Goal: Task Accomplishment & Management: Complete application form

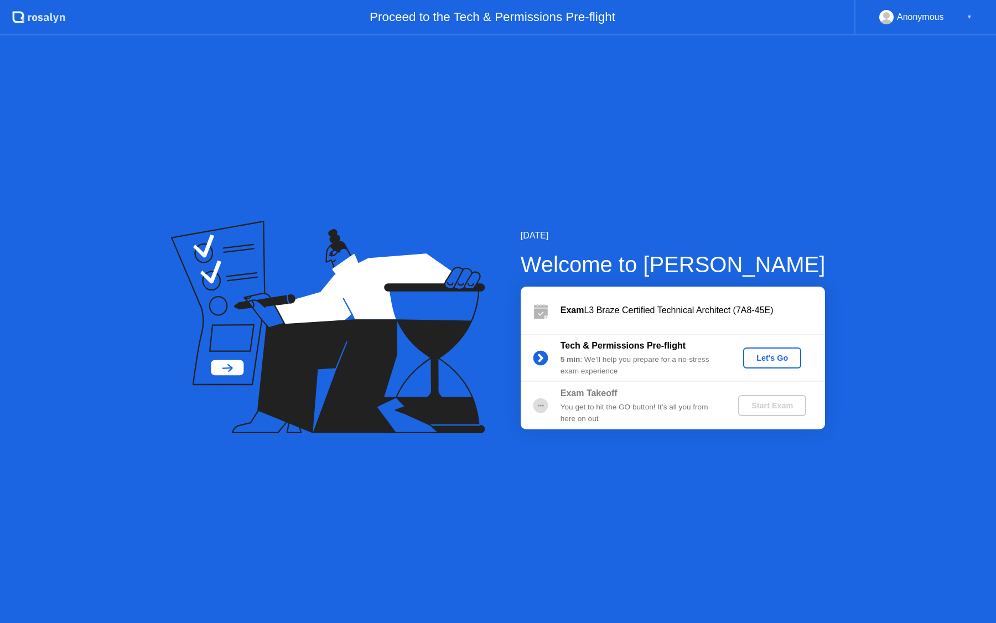
click at [776, 359] on div "Let's Go" at bounding box center [772, 358] width 49 height 9
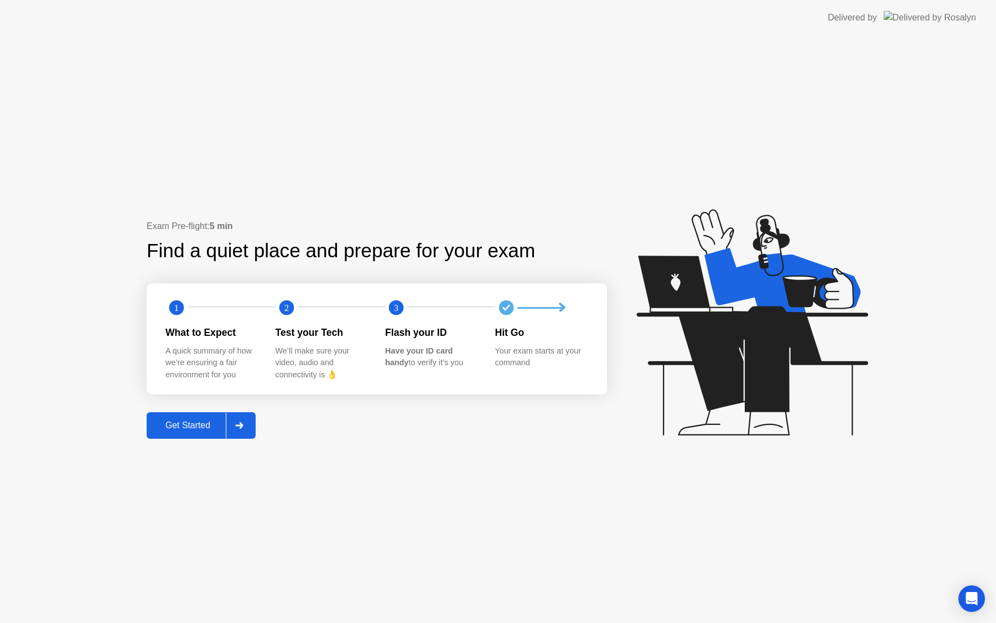
click at [247, 423] on div at bounding box center [239, 425] width 27 height 25
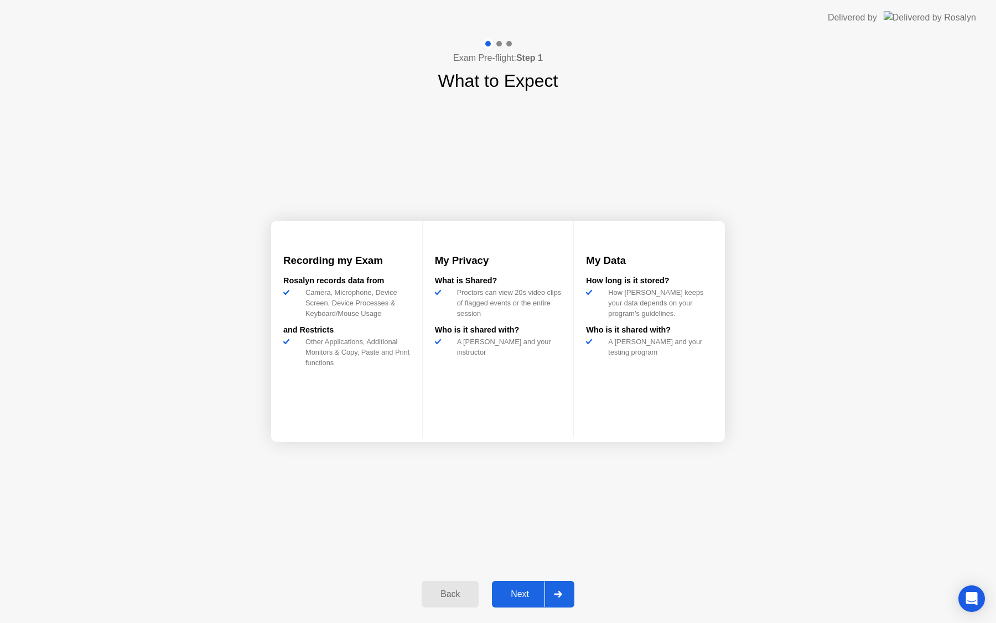
click at [565, 591] on div at bounding box center [557, 594] width 27 height 25
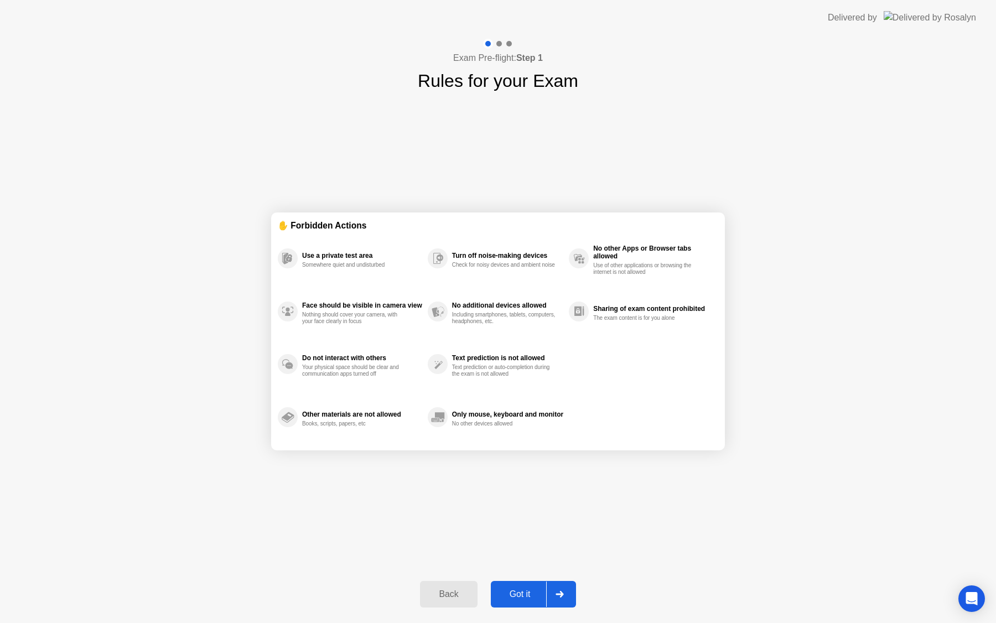
click at [565, 591] on div at bounding box center [559, 594] width 27 height 25
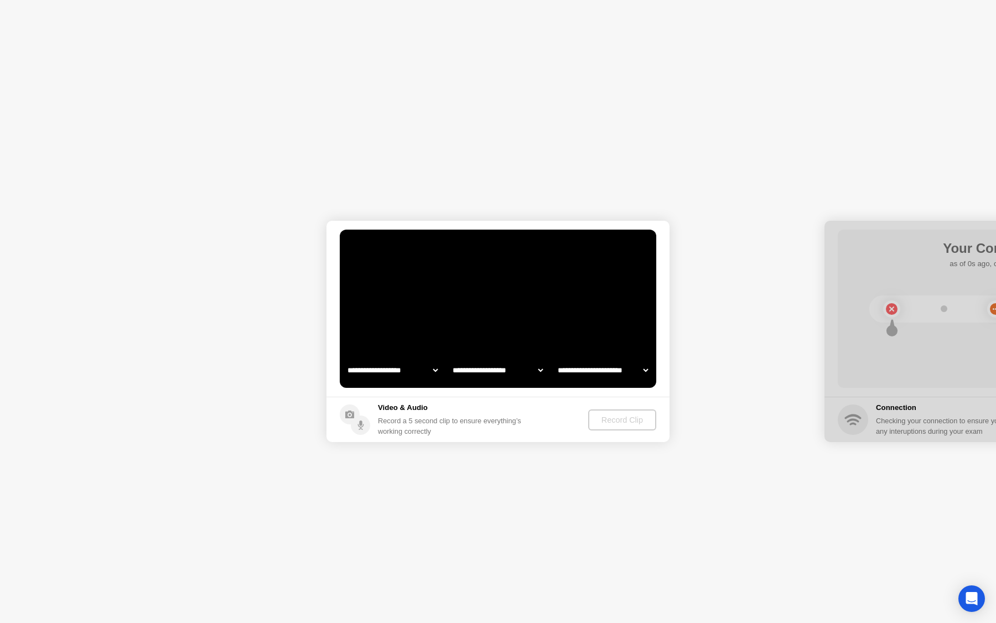
select select "**********"
select select "*******"
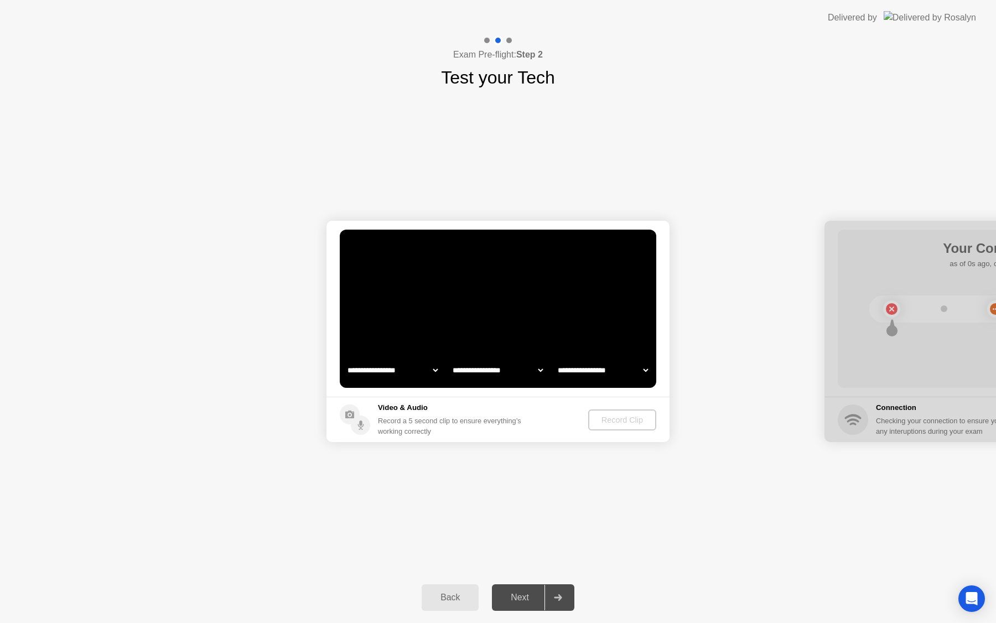
click at [411, 367] on select "**********" at bounding box center [392, 370] width 95 height 22
select select "**********"
click at [611, 417] on div "Record Clip" at bounding box center [622, 420] width 59 height 9
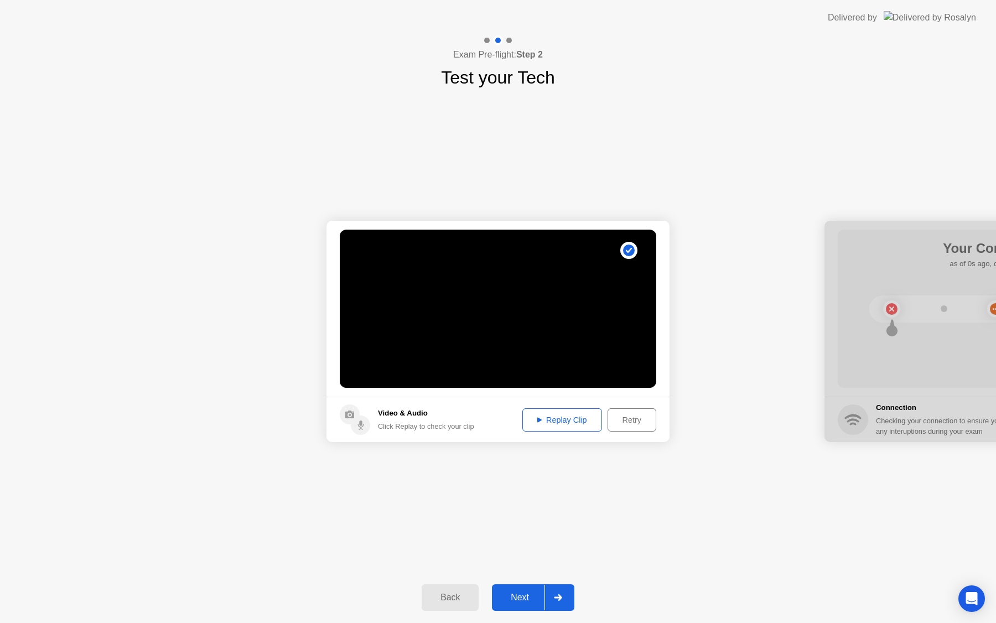
click at [566, 416] on div "Replay Clip" at bounding box center [562, 420] width 72 height 9
click at [620, 416] on div "Retry" at bounding box center [631, 420] width 41 height 9
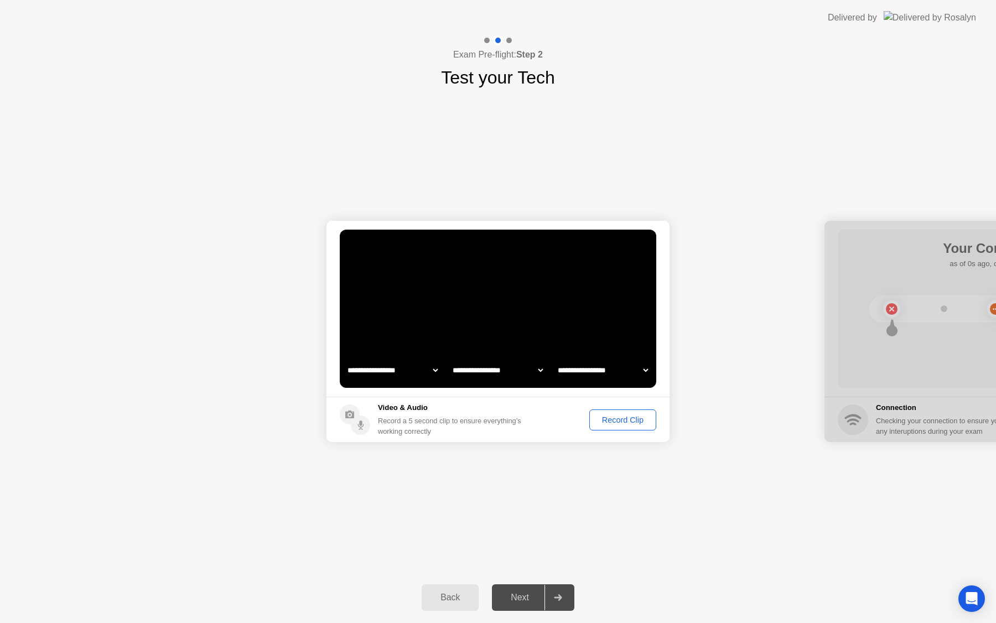
click at [621, 419] on div "Record Clip" at bounding box center [622, 420] width 59 height 9
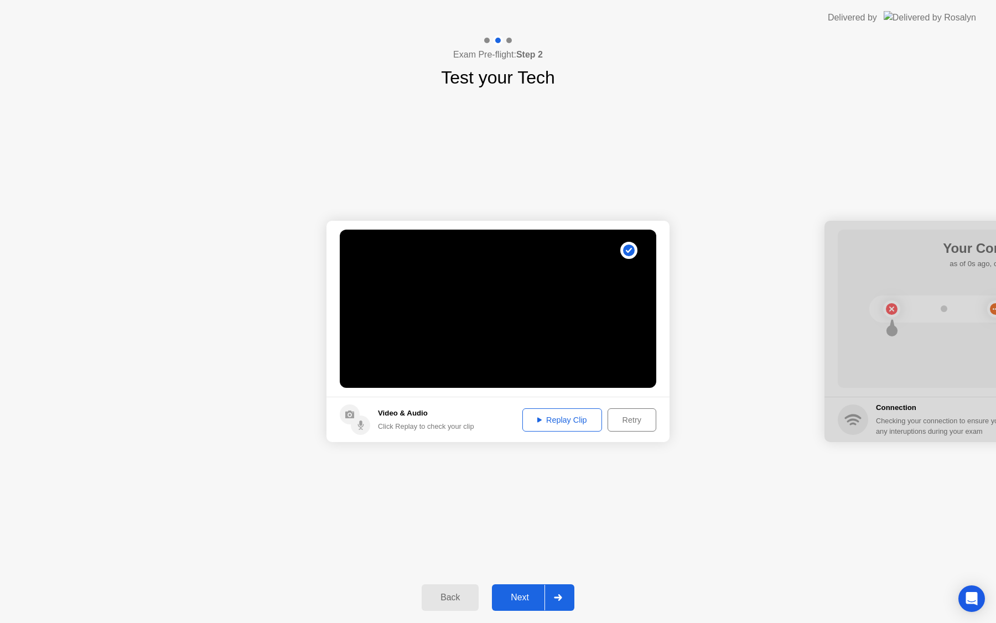
click at [561, 432] on footer "Video & Audio Click Replay to check your clip Replay Clip Retry" at bounding box center [497, 419] width 343 height 45
click at [561, 429] on button "Replay Clip" at bounding box center [562, 419] width 80 height 23
click at [518, 599] on div "Next" at bounding box center [519, 598] width 49 height 10
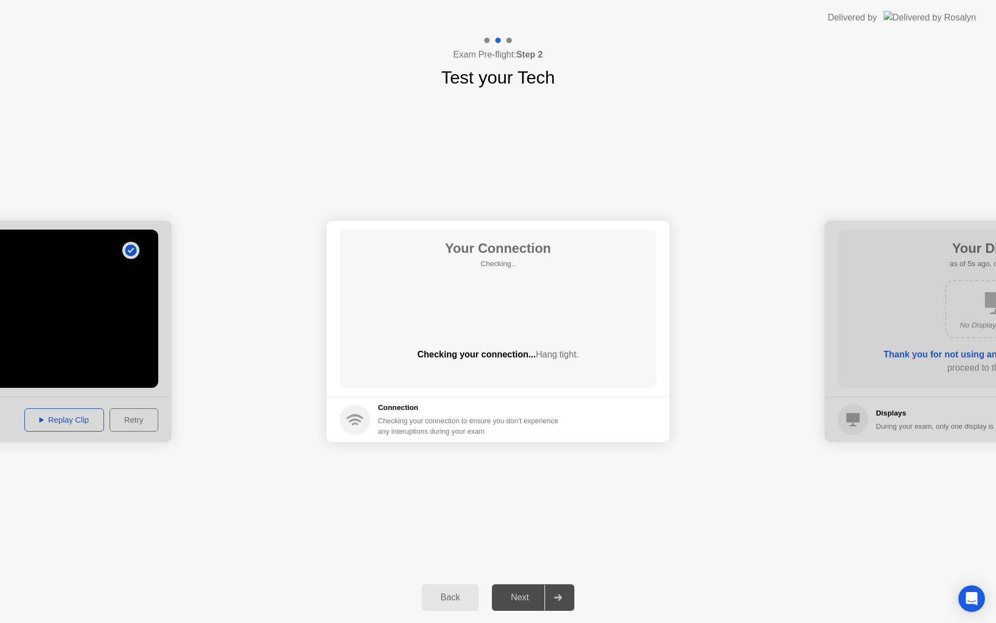
click at [885, 323] on div at bounding box center [995, 331] width 343 height 221
click at [548, 591] on div at bounding box center [557, 597] width 27 height 25
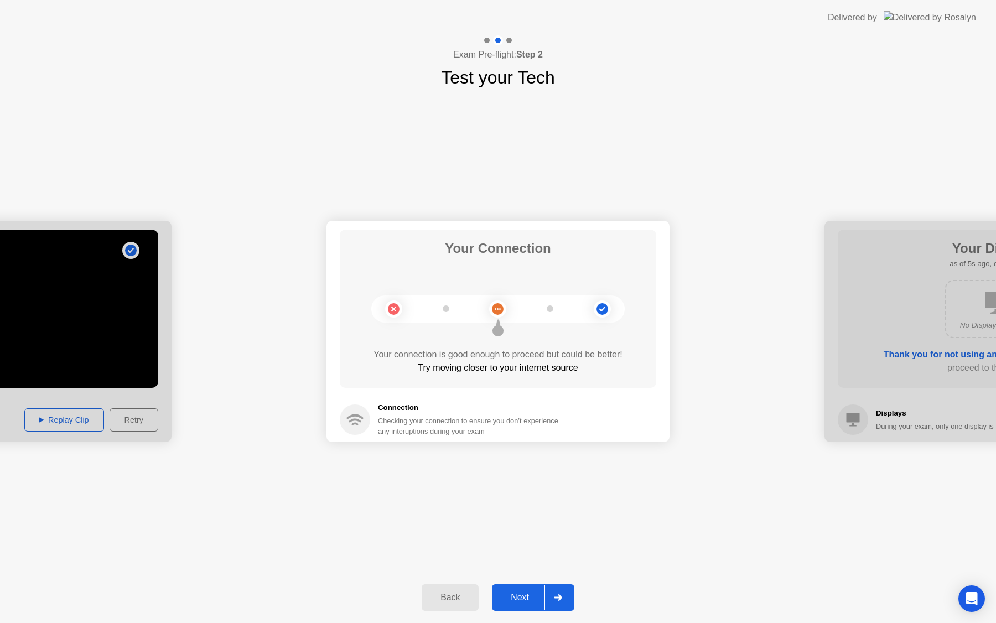
click at [526, 589] on button "Next" at bounding box center [533, 597] width 82 height 27
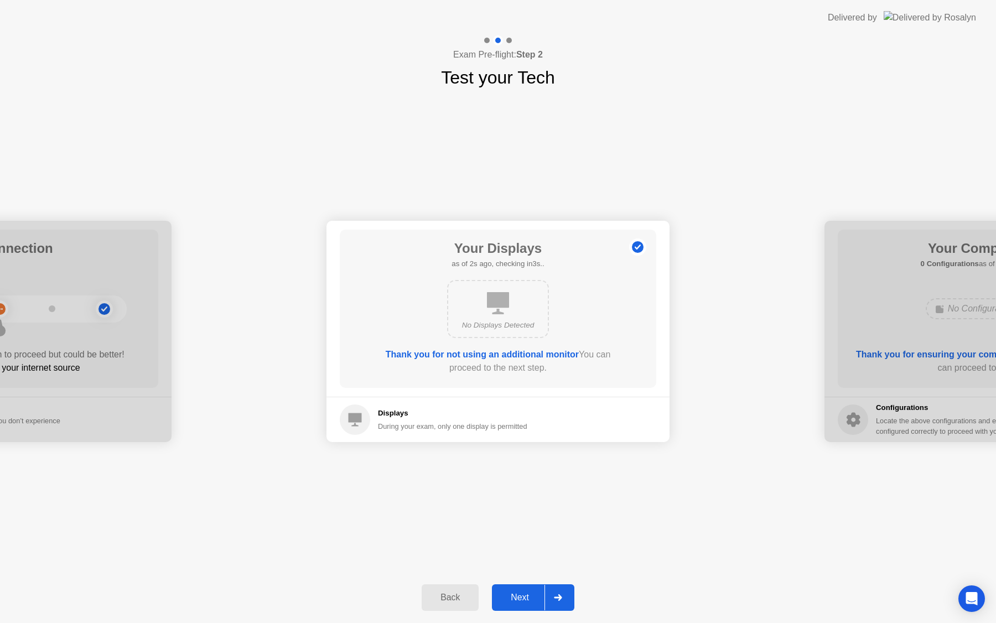
click at [527, 601] on div "Next" at bounding box center [519, 598] width 49 height 10
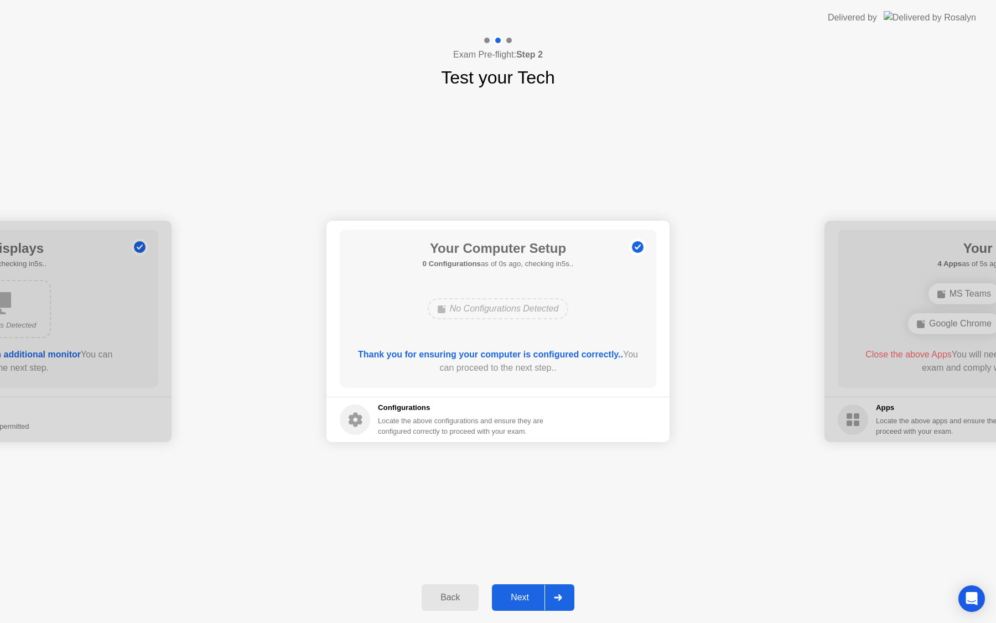
click at [531, 596] on div "Next" at bounding box center [519, 598] width 49 height 10
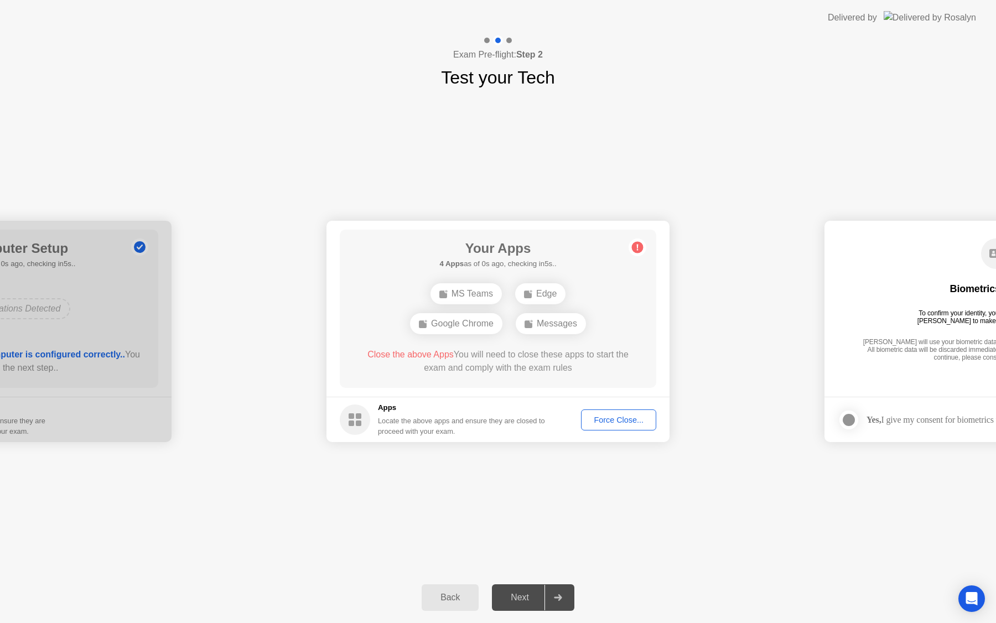
click at [464, 596] on div "Back" at bounding box center [450, 598] width 50 height 10
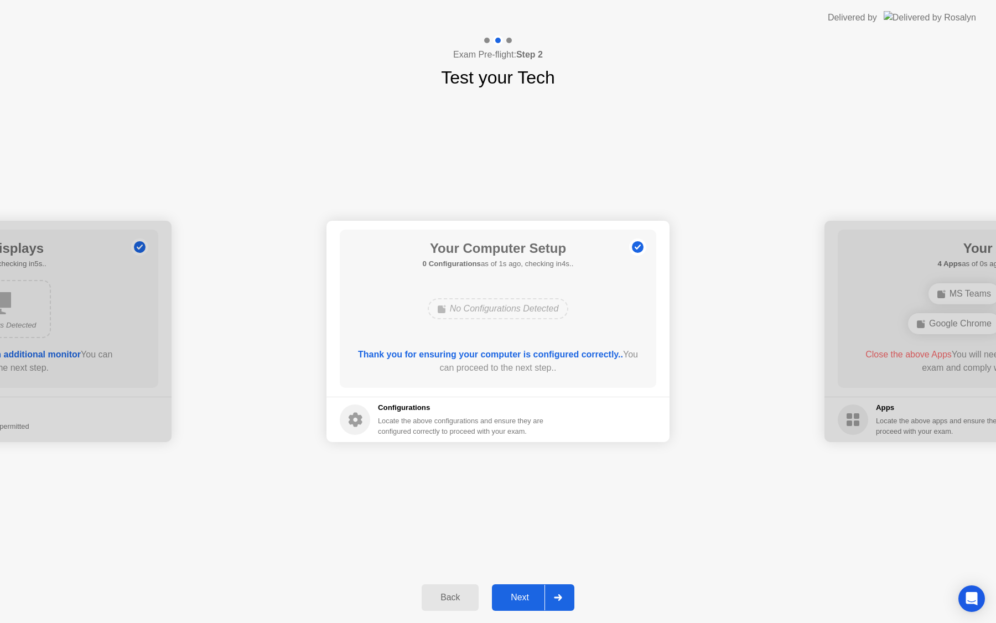
click at [527, 597] on div "Next" at bounding box center [519, 598] width 49 height 10
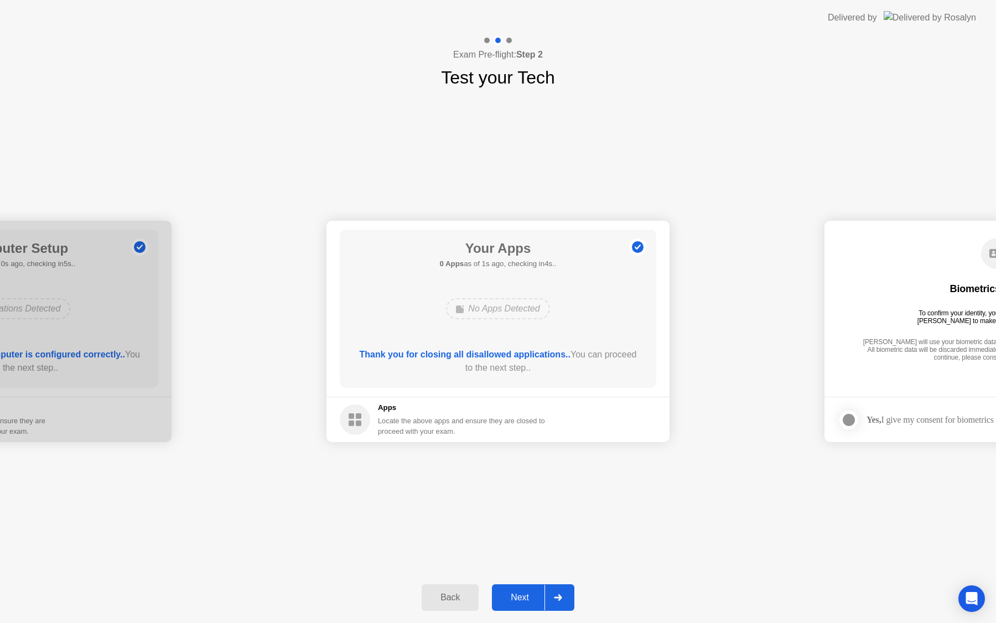
click at [519, 602] on div "Next" at bounding box center [519, 598] width 49 height 10
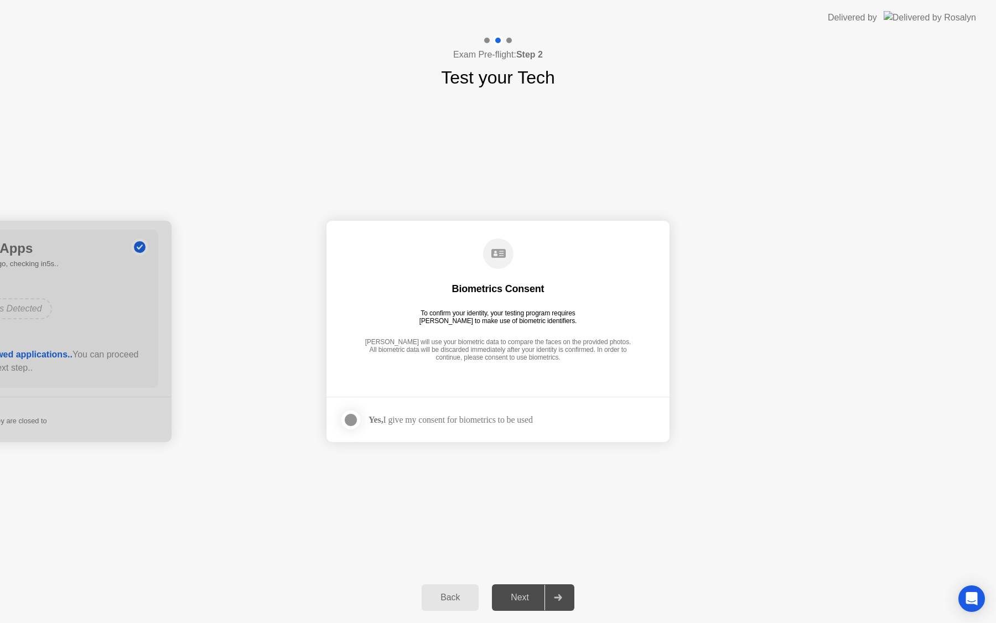
click at [352, 421] on div at bounding box center [350, 419] width 13 height 13
click at [532, 584] on button "Next" at bounding box center [533, 597] width 82 height 27
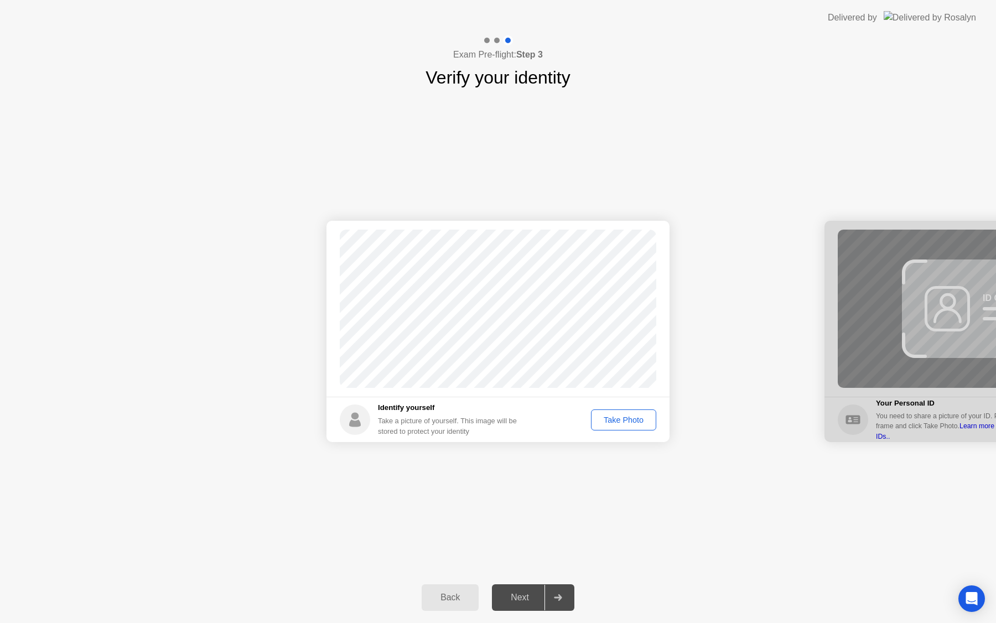
click at [626, 419] on div "Take Photo" at bounding box center [624, 420] width 58 height 9
click at [637, 423] on div "Retake" at bounding box center [630, 420] width 43 height 9
click at [631, 422] on div "Take Photo" at bounding box center [624, 420] width 58 height 9
click at [641, 422] on div "Retake" at bounding box center [630, 420] width 43 height 9
click at [636, 419] on div "Take Photo" at bounding box center [624, 420] width 58 height 9
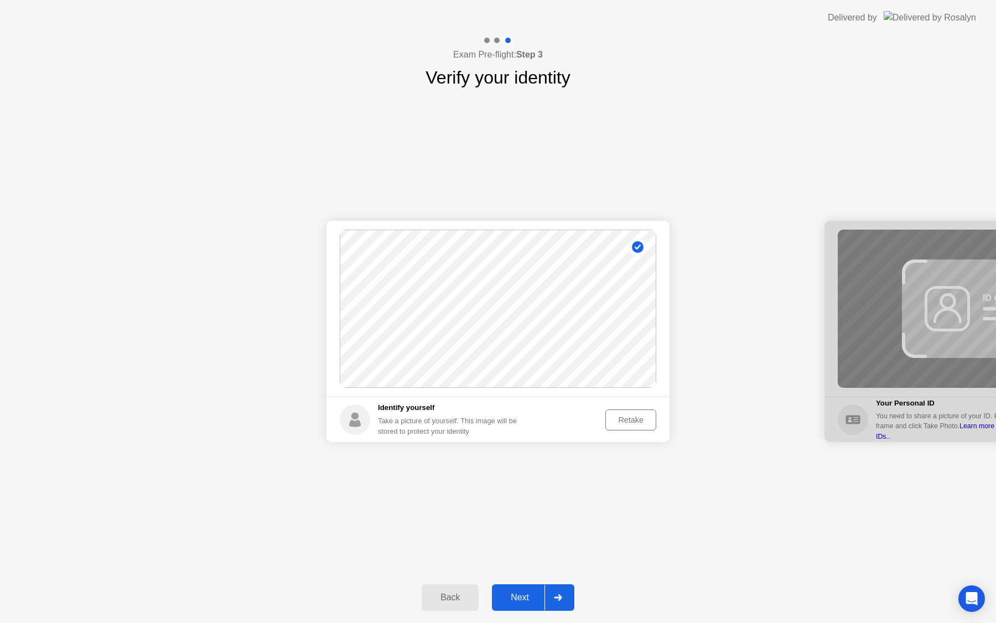
click at [625, 422] on div "Retake" at bounding box center [630, 420] width 43 height 9
click at [629, 419] on div "Take Photo" at bounding box center [624, 420] width 58 height 9
click at [528, 597] on div "Next" at bounding box center [519, 598] width 49 height 10
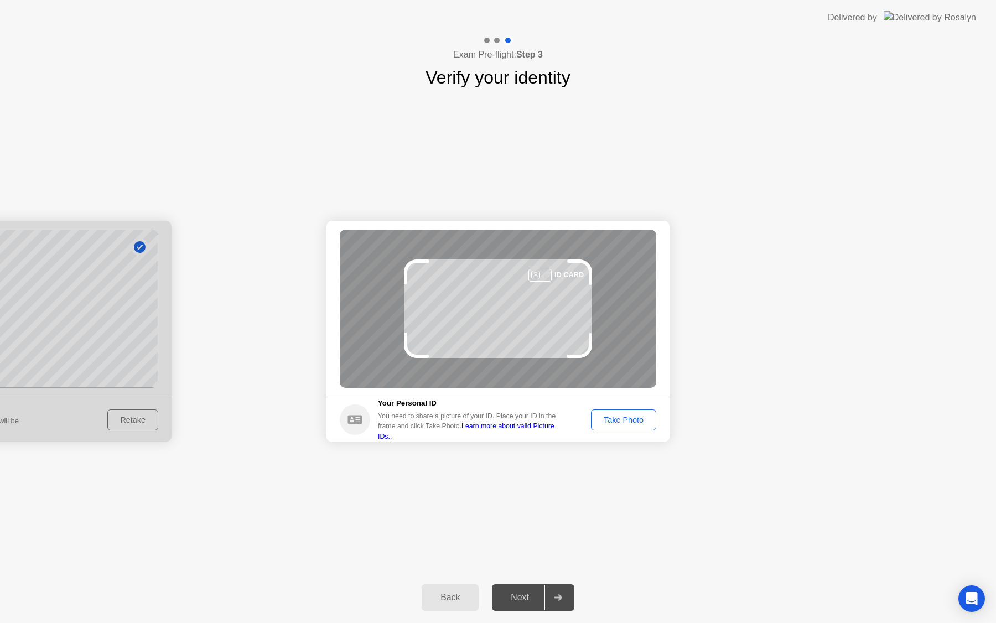
click at [612, 416] on div "Take Photo" at bounding box center [624, 420] width 58 height 9
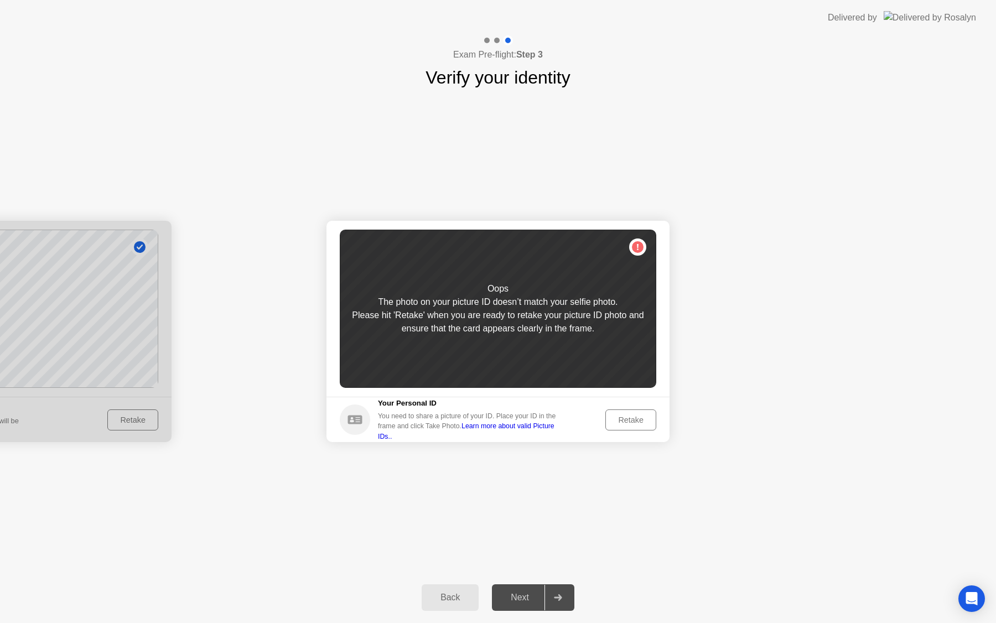
click at [630, 423] on div "Retake" at bounding box center [630, 420] width 43 height 9
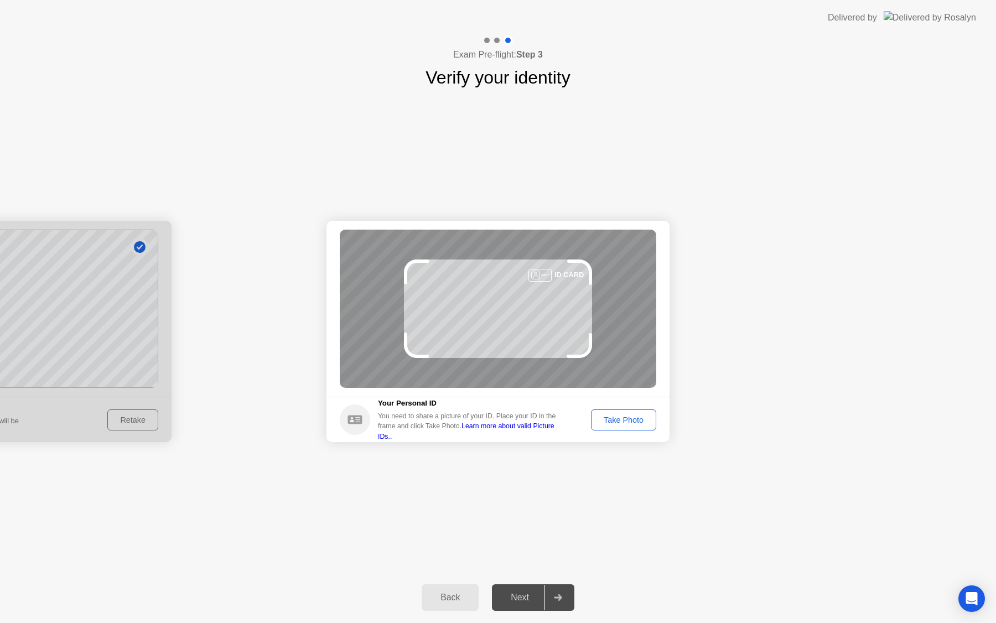
click at [631, 417] on div "Take Photo" at bounding box center [624, 420] width 58 height 9
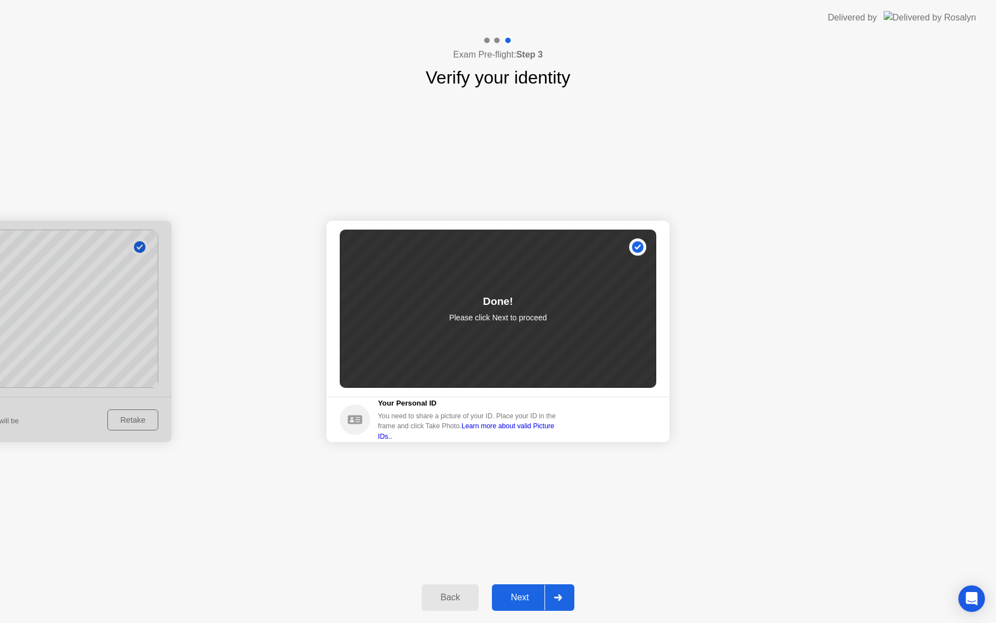
click at [523, 595] on div "Next" at bounding box center [519, 598] width 49 height 10
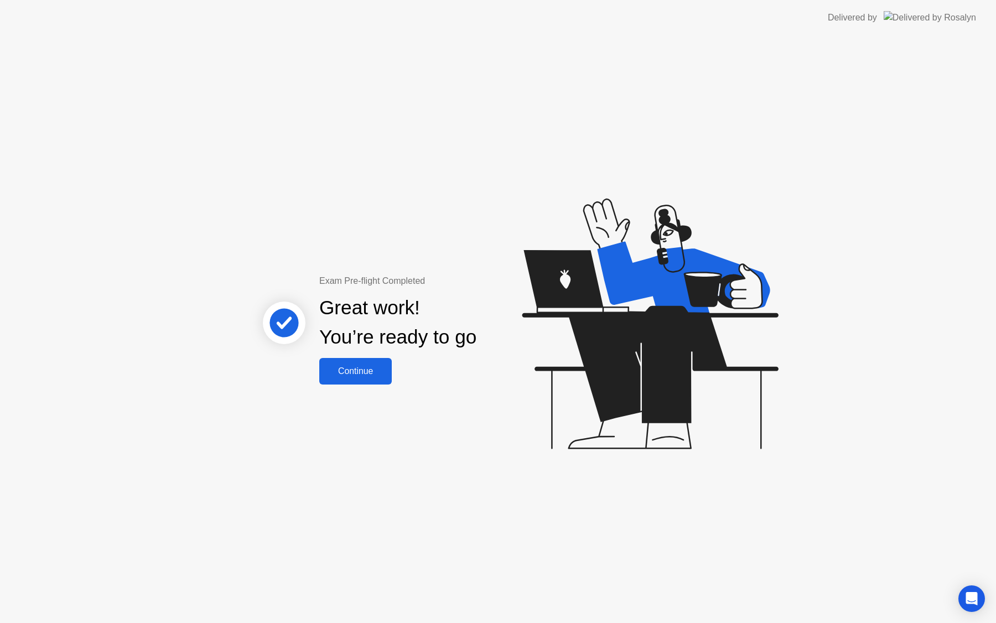
click at [350, 376] on div "Continue" at bounding box center [356, 371] width 66 height 10
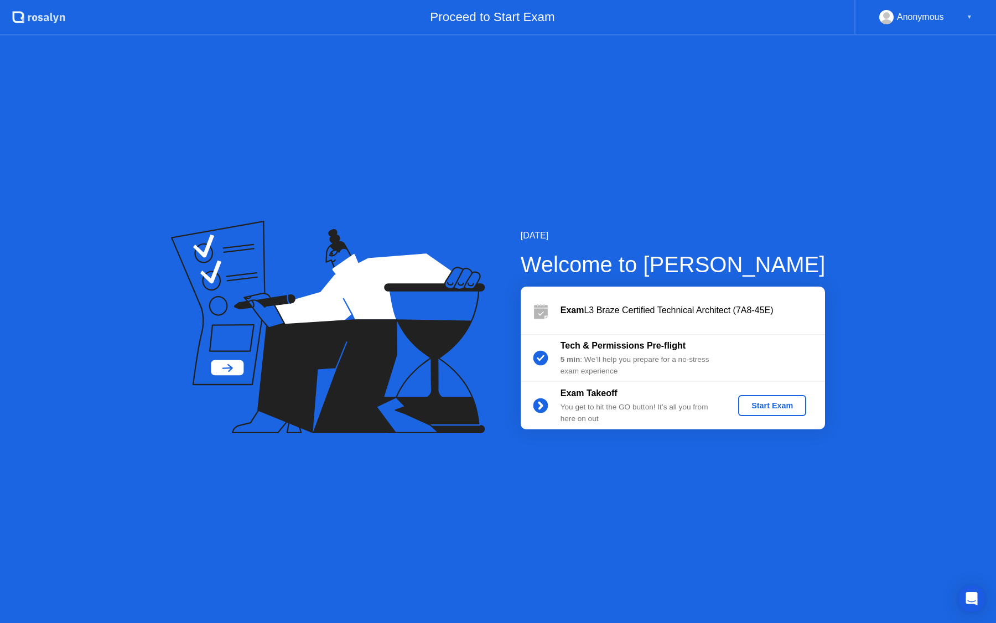
click at [777, 401] on div "Start Exam" at bounding box center [772, 405] width 59 height 9
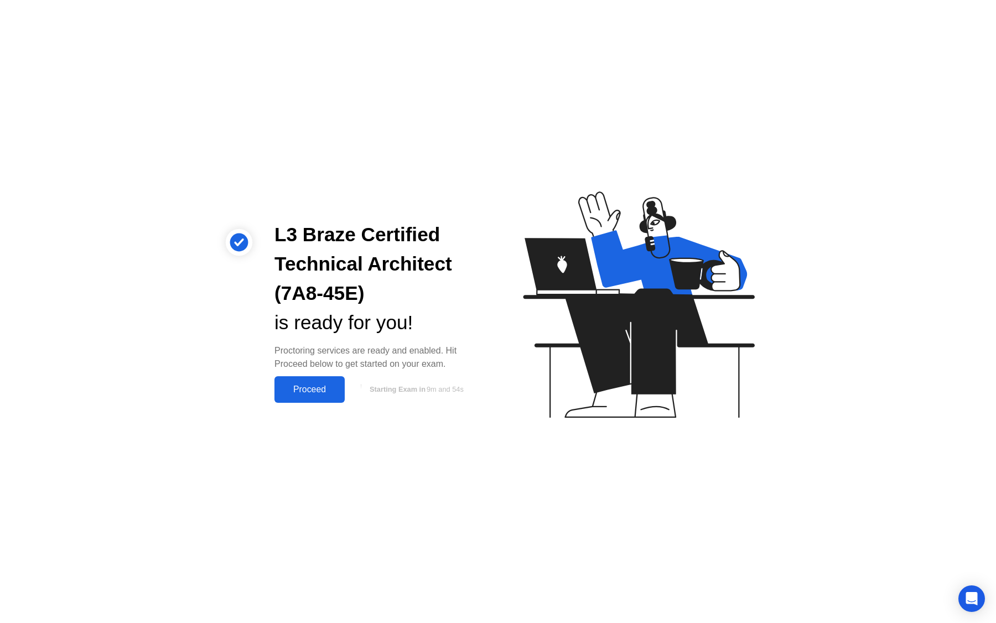
click at [326, 385] on div "Proceed" at bounding box center [310, 390] width 64 height 10
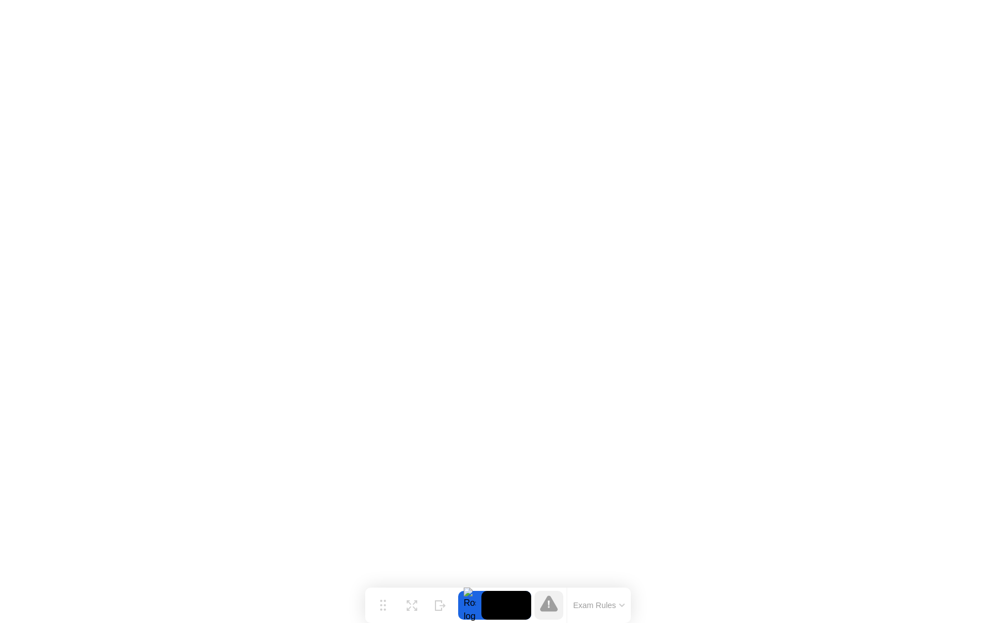
drag, startPoint x: 462, startPoint y: 600, endPoint x: 573, endPoint y: 590, distance: 111.1
click at [573, 590] on div "Move Expand Hide Exam Rules" at bounding box center [498, 605] width 266 height 35
click at [556, 604] on icon at bounding box center [549, 604] width 18 height 18
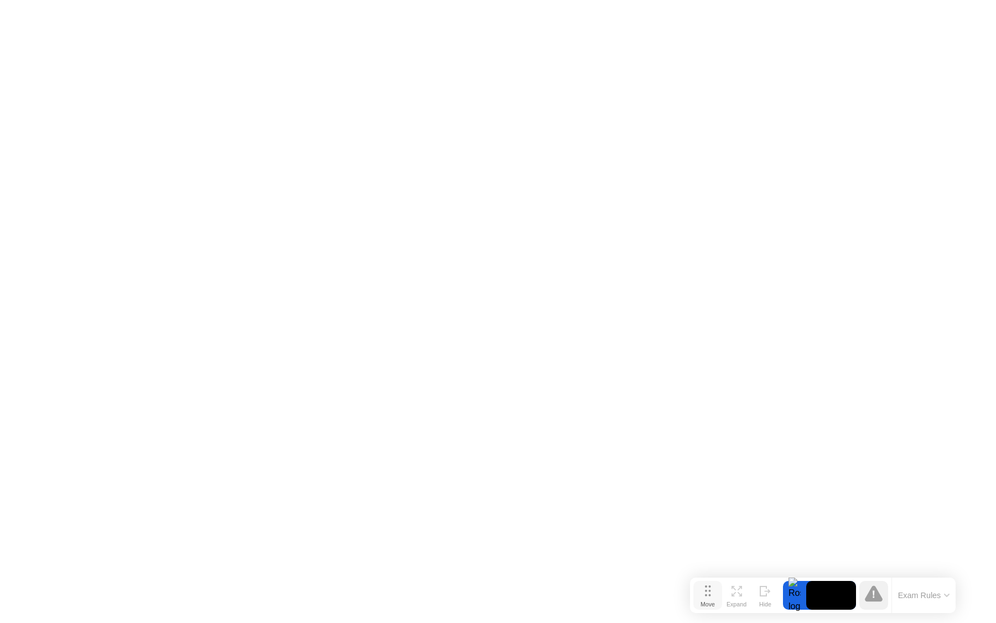
drag, startPoint x: 382, startPoint y: 601, endPoint x: 705, endPoint y: 591, distance: 323.8
click at [705, 591] on icon at bounding box center [708, 590] width 6 height 11
click at [924, 590] on button "Exam Rules" at bounding box center [923, 595] width 59 height 10
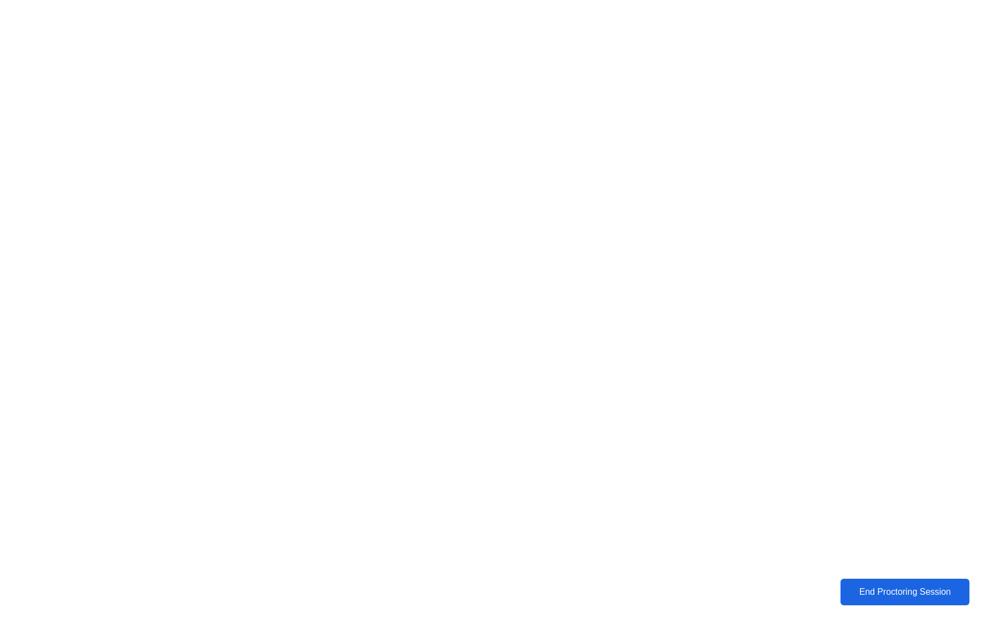
click at [888, 587] on div "End Proctoring Session" at bounding box center [905, 592] width 122 height 10
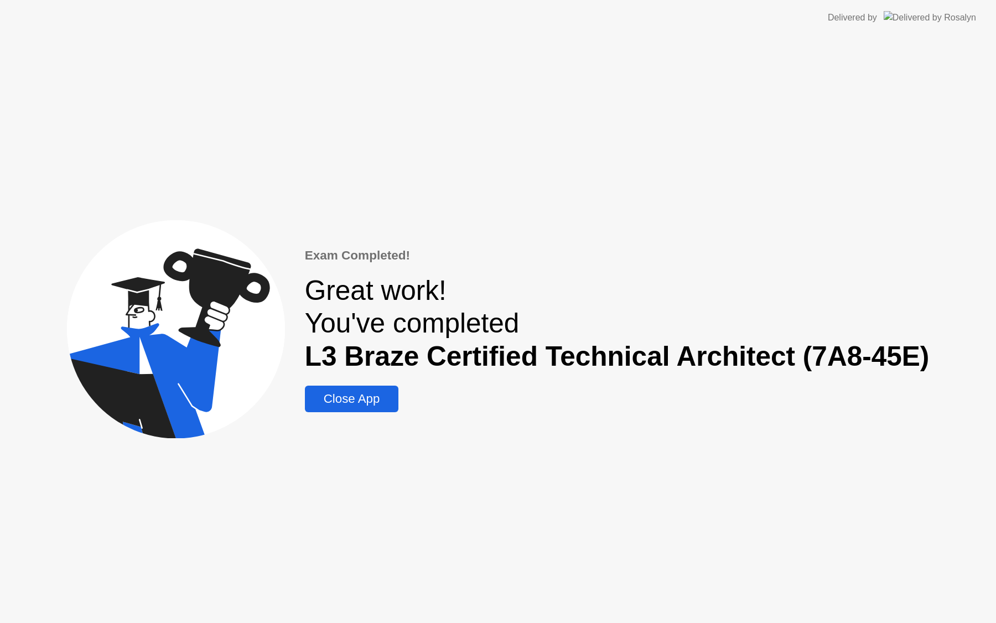
click at [377, 397] on div "Close App" at bounding box center [351, 399] width 87 height 14
